Goal: Find specific page/section: Find specific page/section

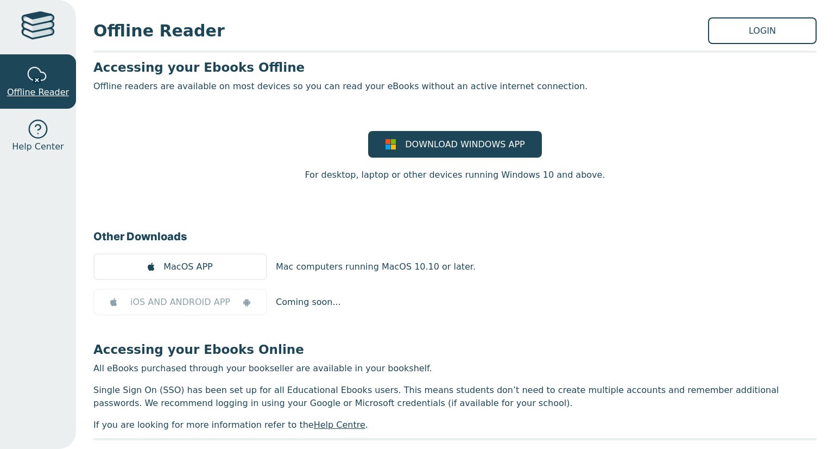
click at [35, 77] on div at bounding box center [38, 75] width 22 height 22
click at [762, 35] on link "LOGIN" at bounding box center [762, 30] width 109 height 27
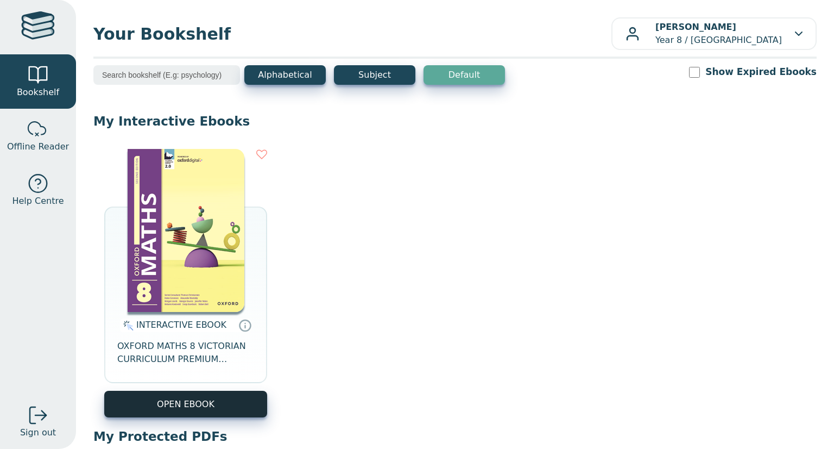
click at [193, 405] on button "OPEN EBOOK" at bounding box center [185, 403] width 163 height 27
